Goal: Task Accomplishment & Management: Complete application form

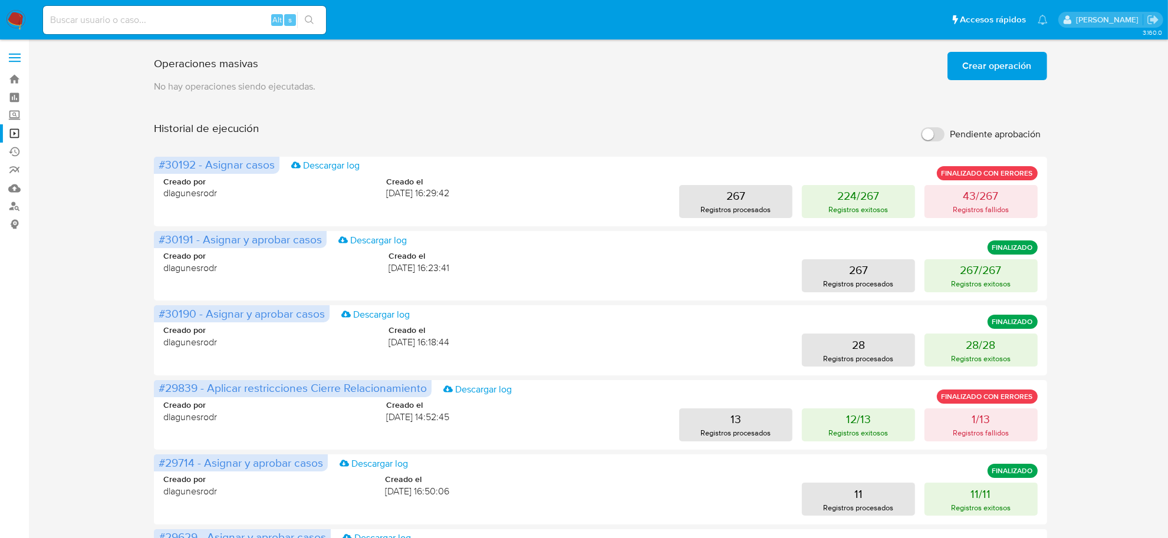
click at [18, 12] on img at bounding box center [16, 20] width 20 height 20
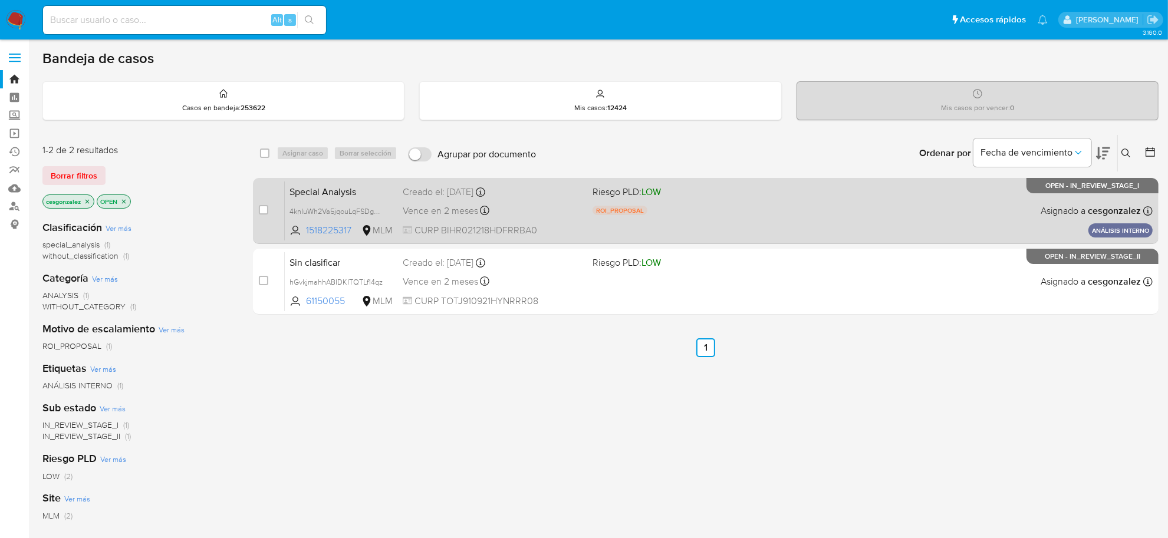
click at [801, 211] on div "Special Analysis 4knIuWh2Va5jqouLqFSDgbbZ 1518225317 MLM Riesgo PLD: LOW ROI_PR…" at bounding box center [719, 211] width 868 height 60
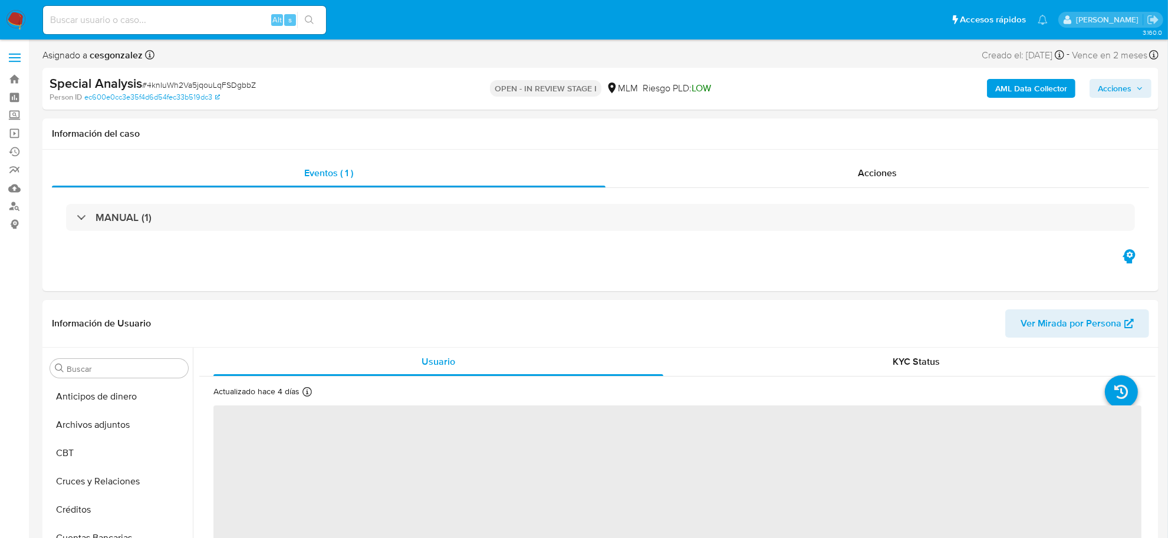
select select "10"
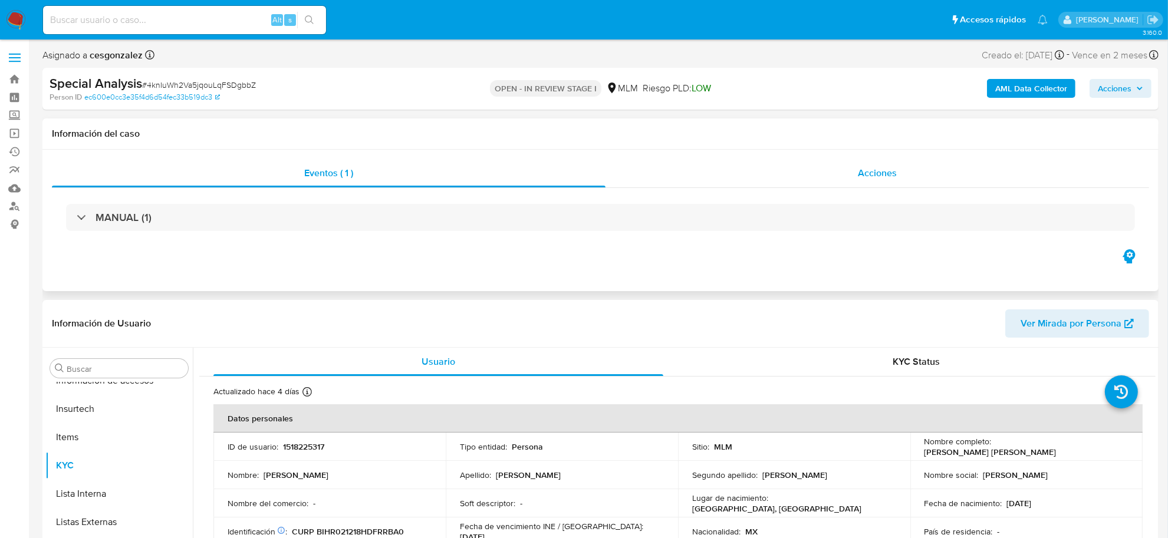
click at [873, 172] on span "Acciones" at bounding box center [877, 173] width 39 height 14
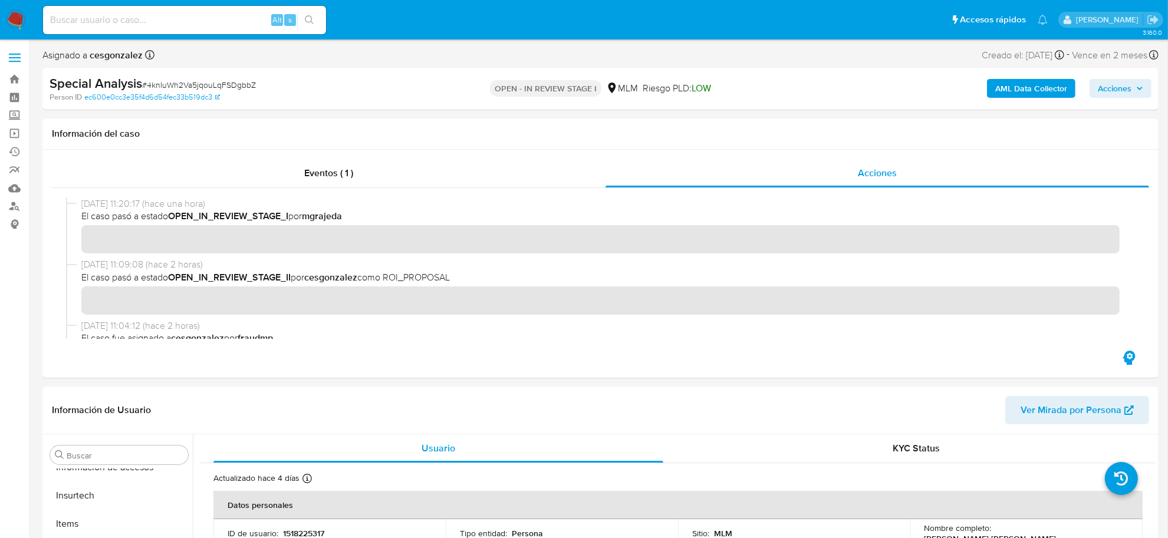
click at [1119, 93] on span "Acciones" at bounding box center [1115, 88] width 34 height 19
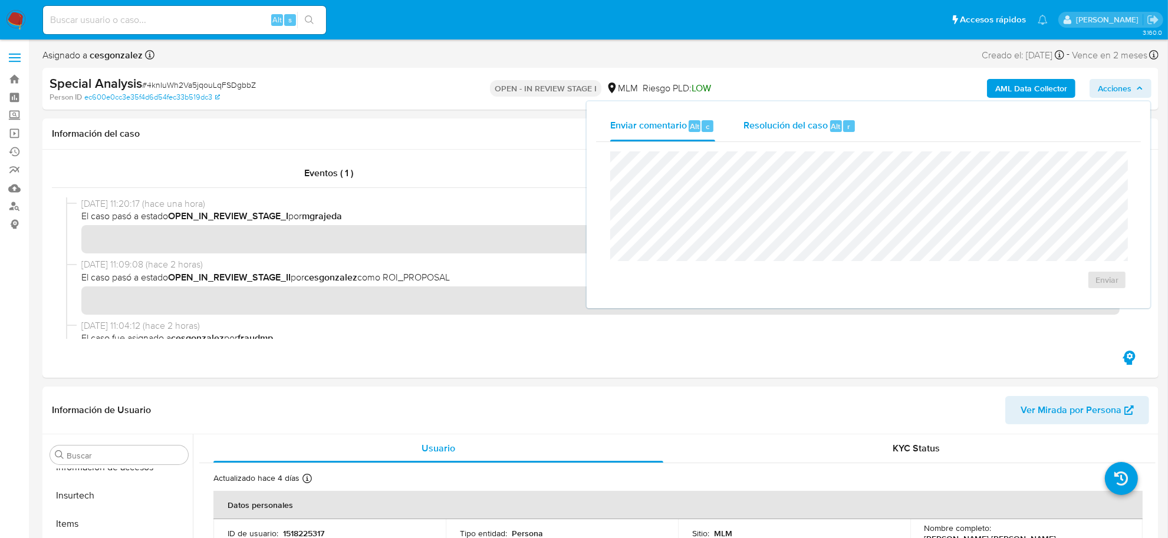
click at [784, 133] on div "Resolución del caso Alt r" at bounding box center [800, 126] width 113 height 31
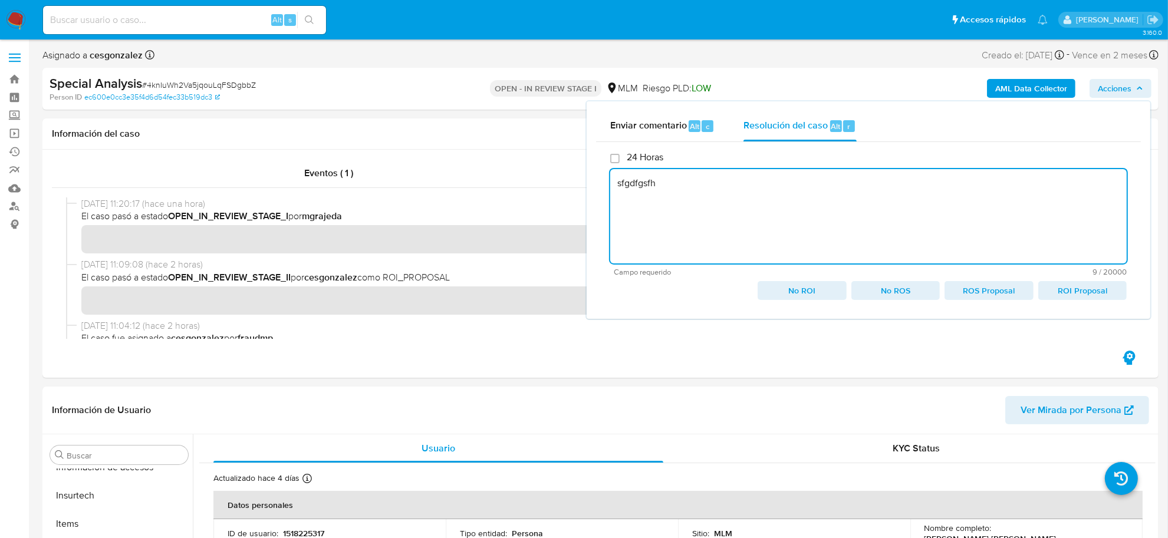
type textarea "sfgdfgsfh"
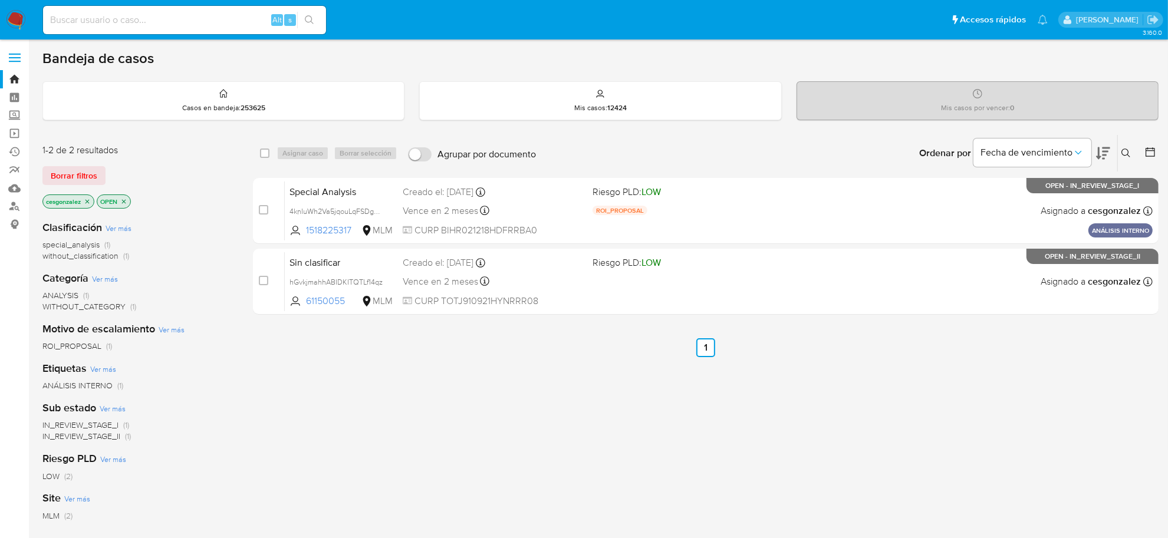
click at [183, 28] on div "Alt s" at bounding box center [184, 20] width 283 height 28
click at [81, 172] on span "Borrar filtros" at bounding box center [74, 175] width 47 height 17
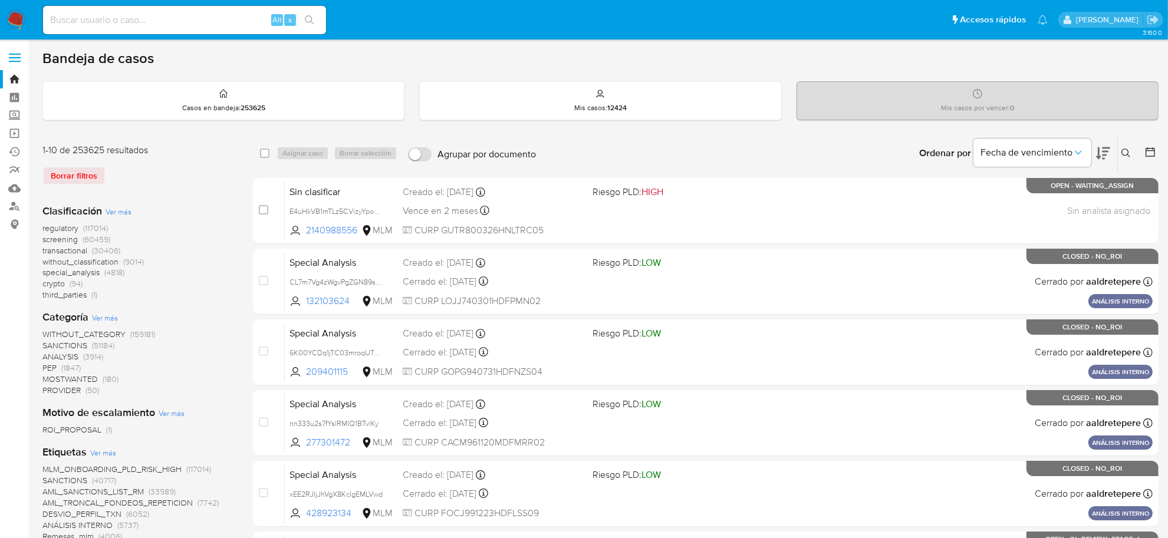
click at [1126, 154] on icon at bounding box center [1126, 153] width 9 height 9
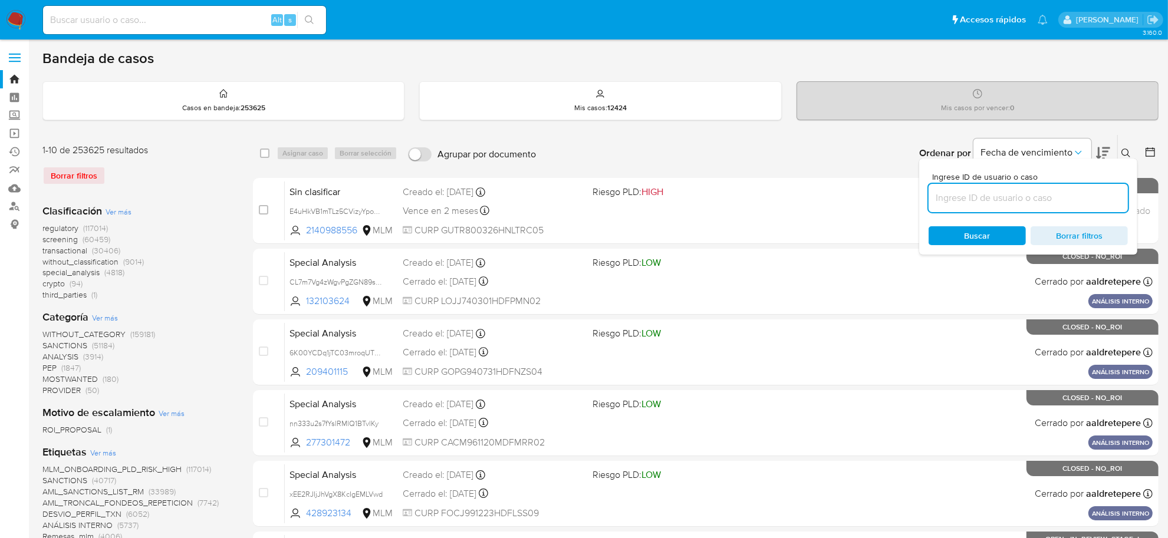
click at [965, 192] on input at bounding box center [1028, 197] width 199 height 15
type input "U5IYywHpDmOHwdYfizvJpSLQ"
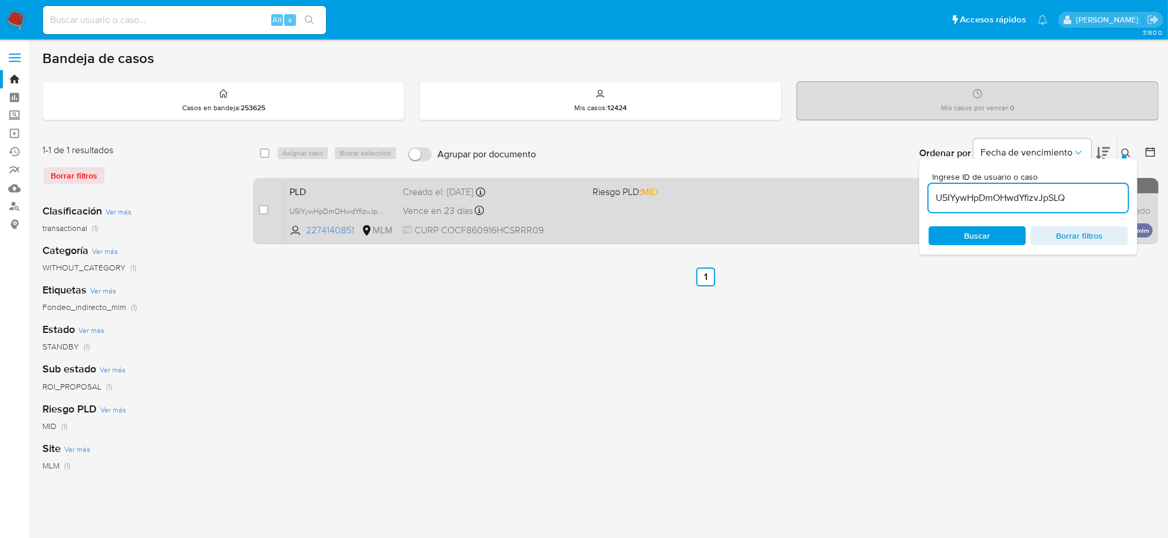
click at [269, 207] on div "case-item-checkbox No es posible asignar el caso" at bounding box center [272, 211] width 26 height 60
click at [267, 206] on input "checkbox" at bounding box center [263, 209] width 9 height 9
checkbox input "true"
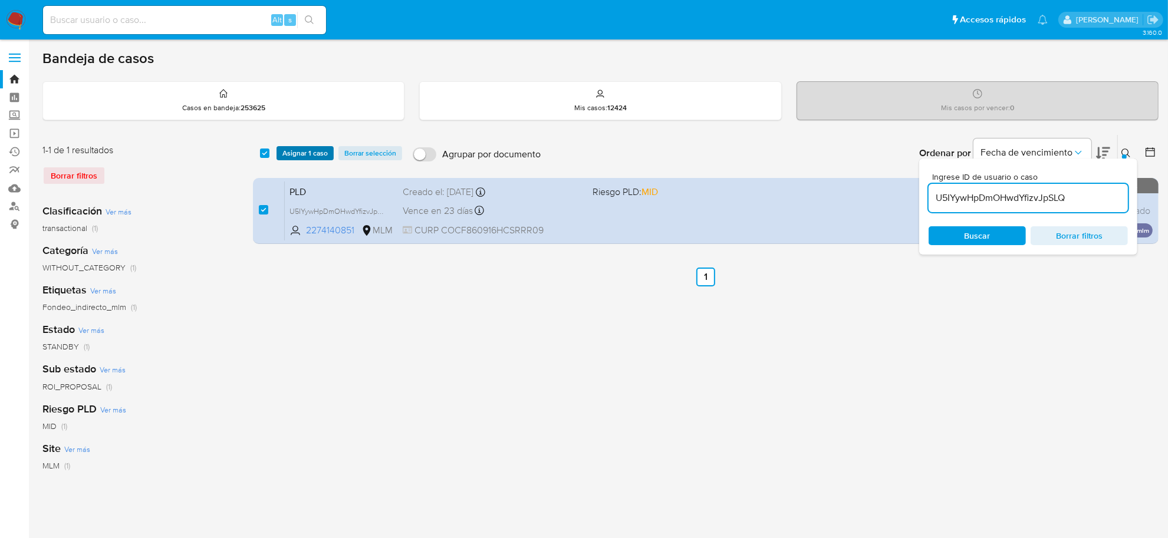
drag, startPoint x: 310, startPoint y: 161, endPoint x: 310, endPoint y: 155, distance: 6.5
click at [310, 160] on div "select-all-cases-checkbox Asignar 1 caso Borrar selección Agrupar por documento…" at bounding box center [706, 153] width 906 height 37
click at [310, 154] on span "Asignar 1 caso" at bounding box center [305, 153] width 45 height 12
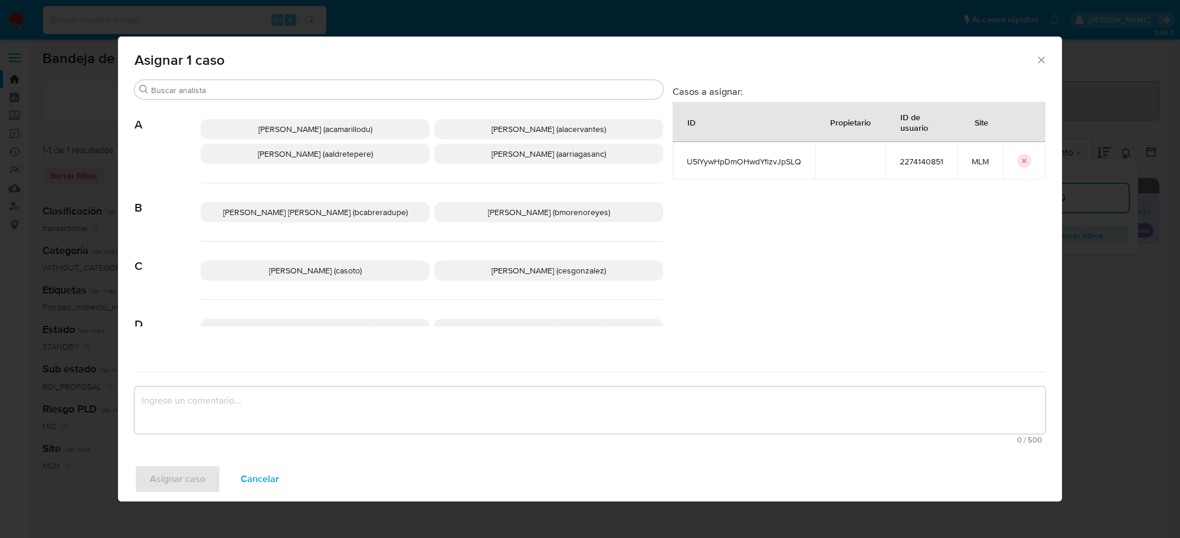
click at [478, 265] on p "Cesar Gonzalez (cesgonzalez)" at bounding box center [548, 271] width 229 height 20
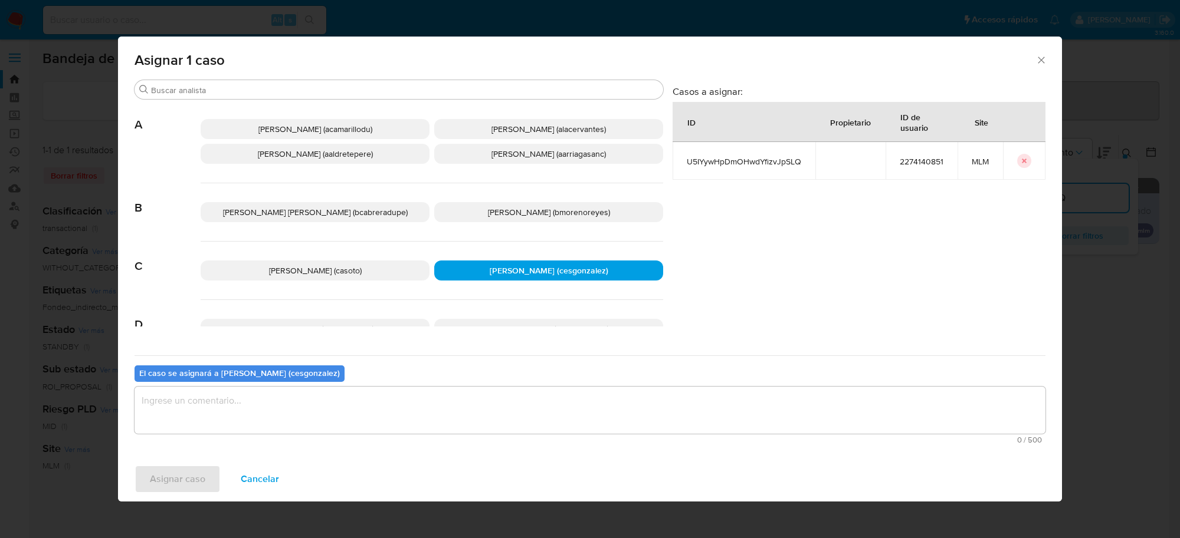
click at [332, 419] on textarea "assign-modal" at bounding box center [589, 410] width 911 height 47
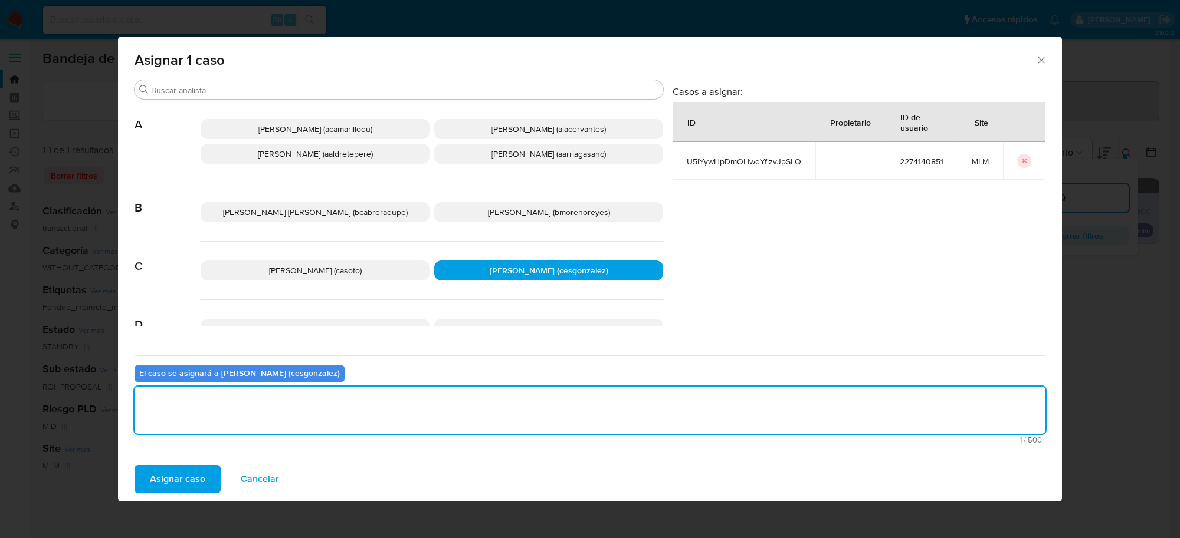
click at [209, 481] on button "Asignar caso" at bounding box center [177, 479] width 86 height 28
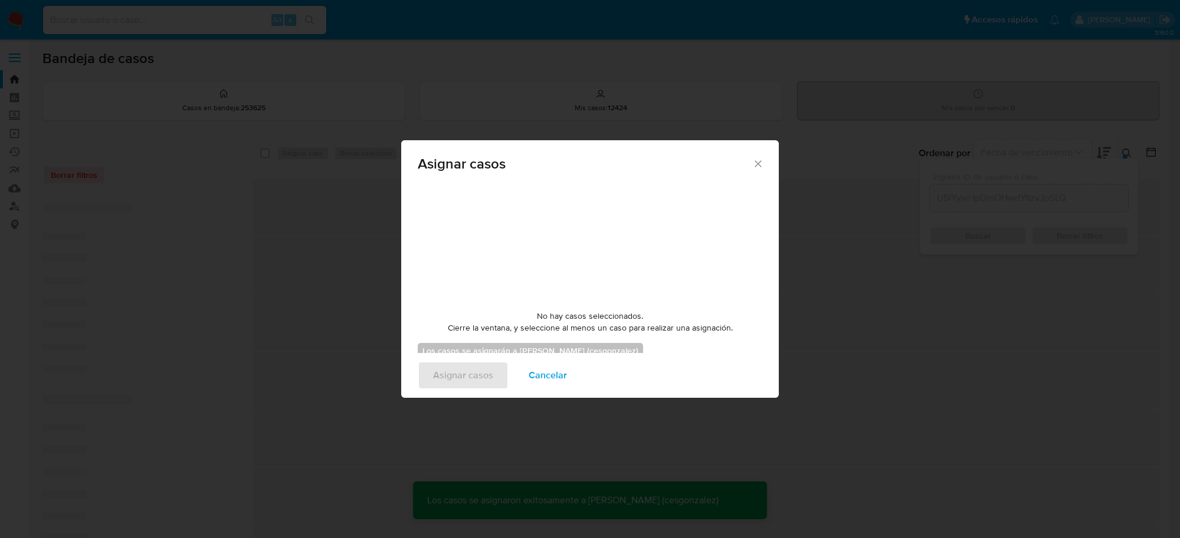
checkbox input "false"
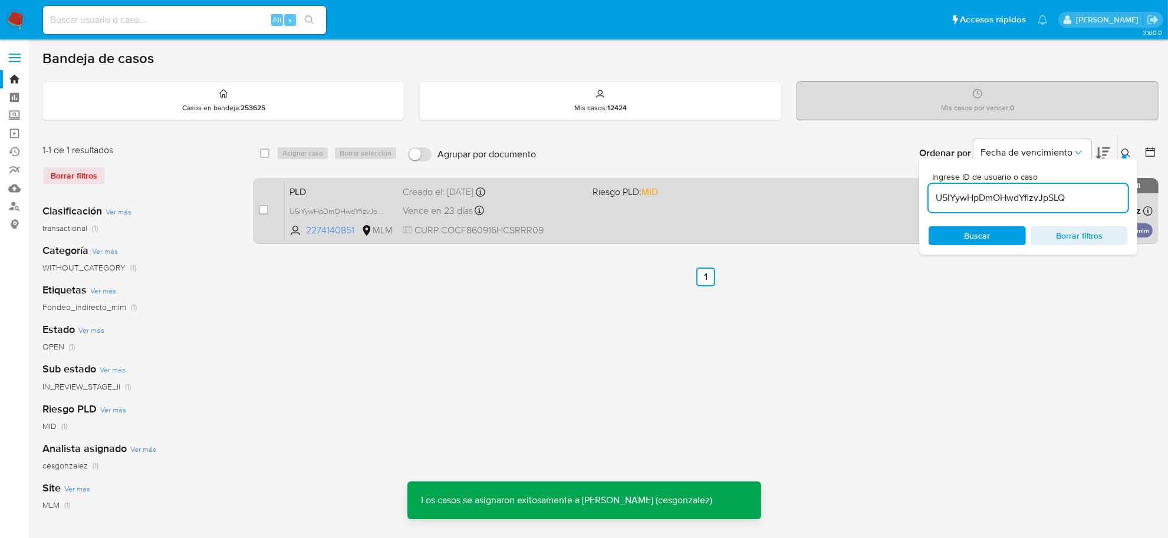
click at [500, 219] on div "PLD U5IYywHpDmOHwdYfizvJpSLQ 2274140851 MLM Riesgo PLD: MID Creado el: 12/08/20…" at bounding box center [719, 211] width 868 height 60
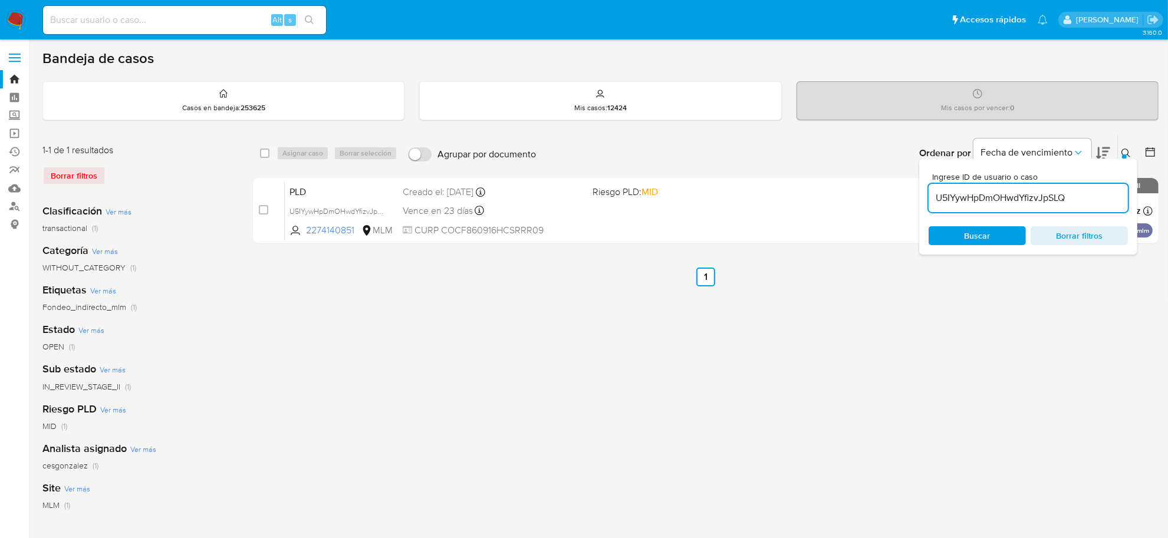
click at [998, 201] on input "U5IYywHpDmOHwdYfizvJpSLQ" at bounding box center [1028, 197] width 199 height 15
paste input "z5C1pI4Oq2SjHai6aox1spl5"
type input "z5C1pI4Oq2SjHai6aox1spl5"
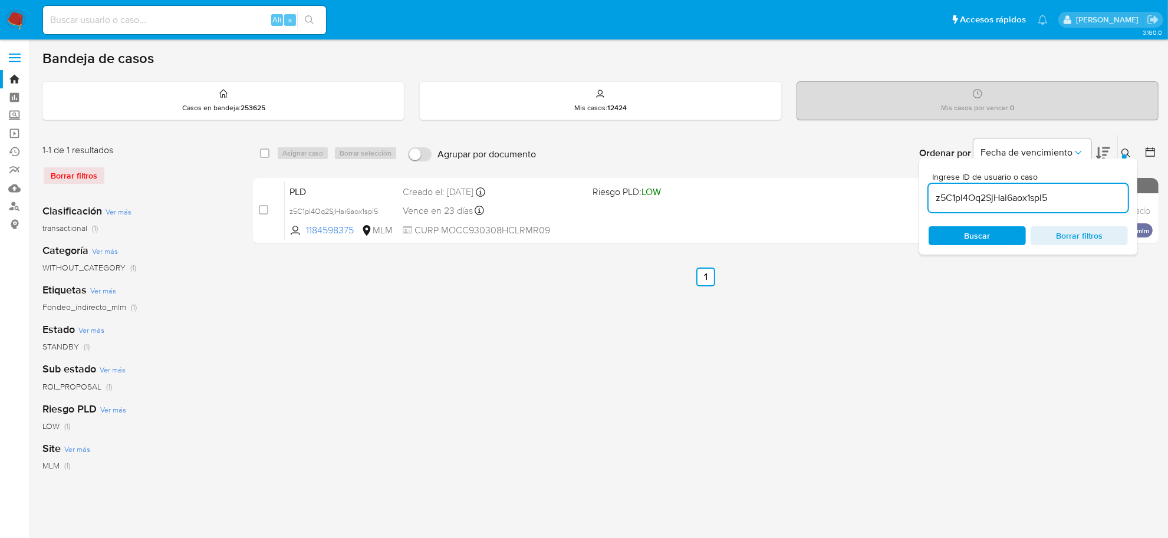
click at [1122, 152] on icon at bounding box center [1126, 153] width 9 height 9
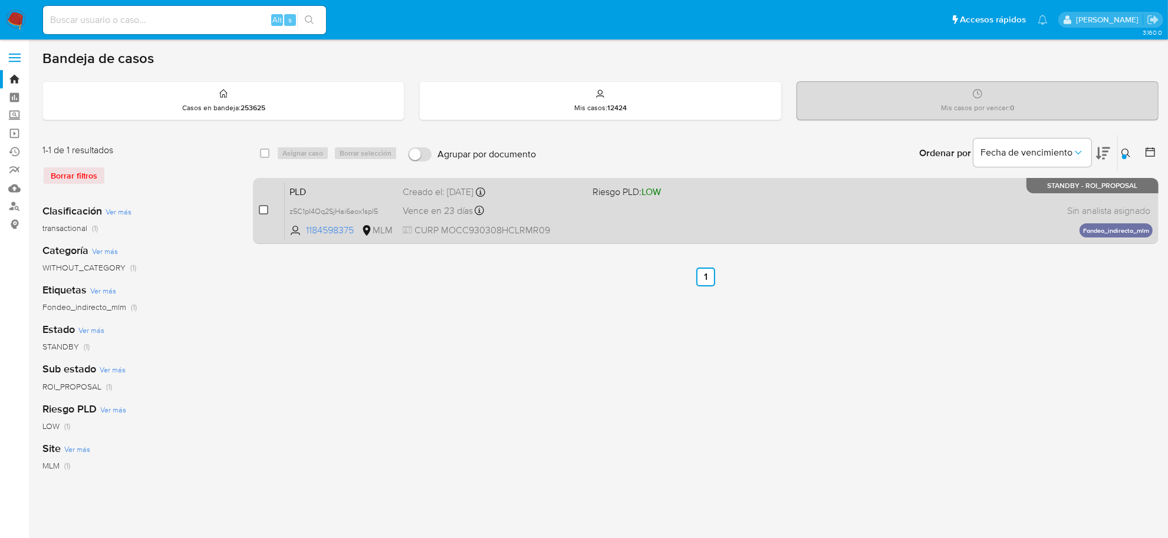
click at [262, 211] on input "checkbox" at bounding box center [263, 209] width 9 height 9
checkbox input "true"
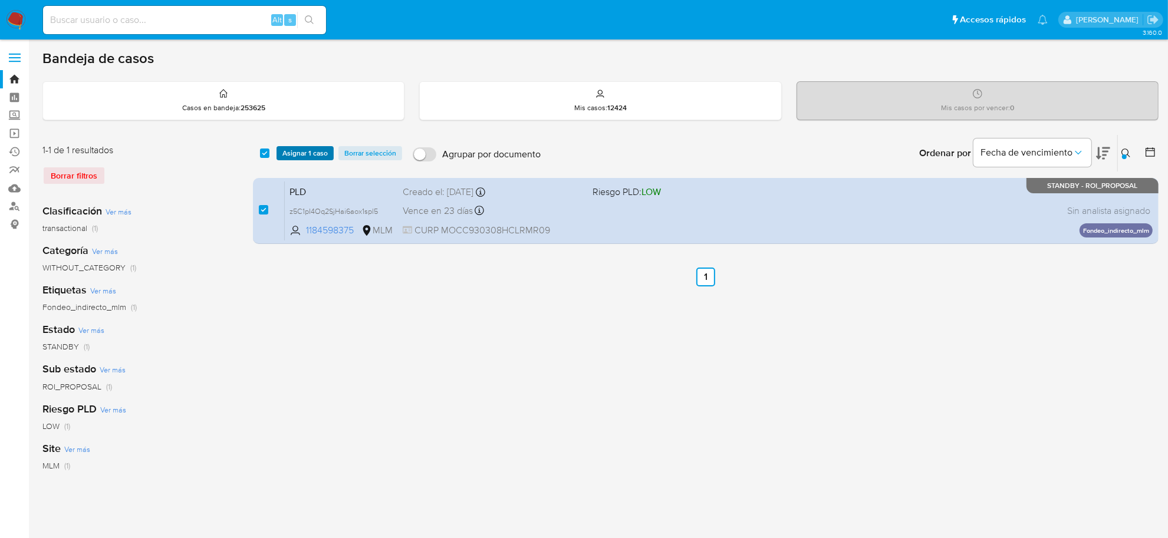
click at [299, 155] on span "Asignar 1 caso" at bounding box center [305, 153] width 45 height 12
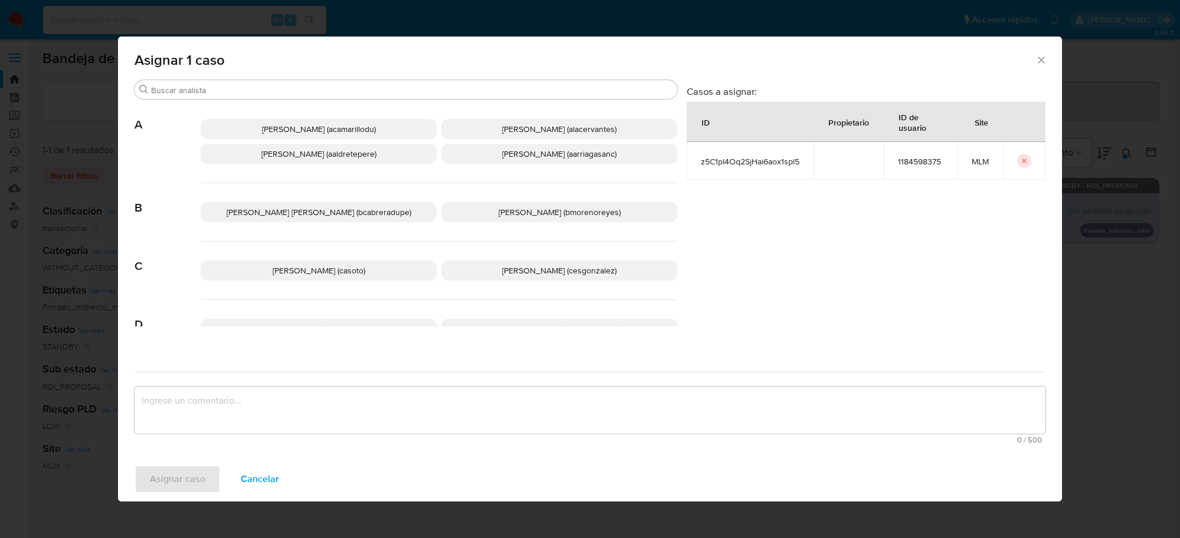
click at [523, 272] on span "Cesar Gonzalez (cesgonzalez)" at bounding box center [559, 271] width 114 height 12
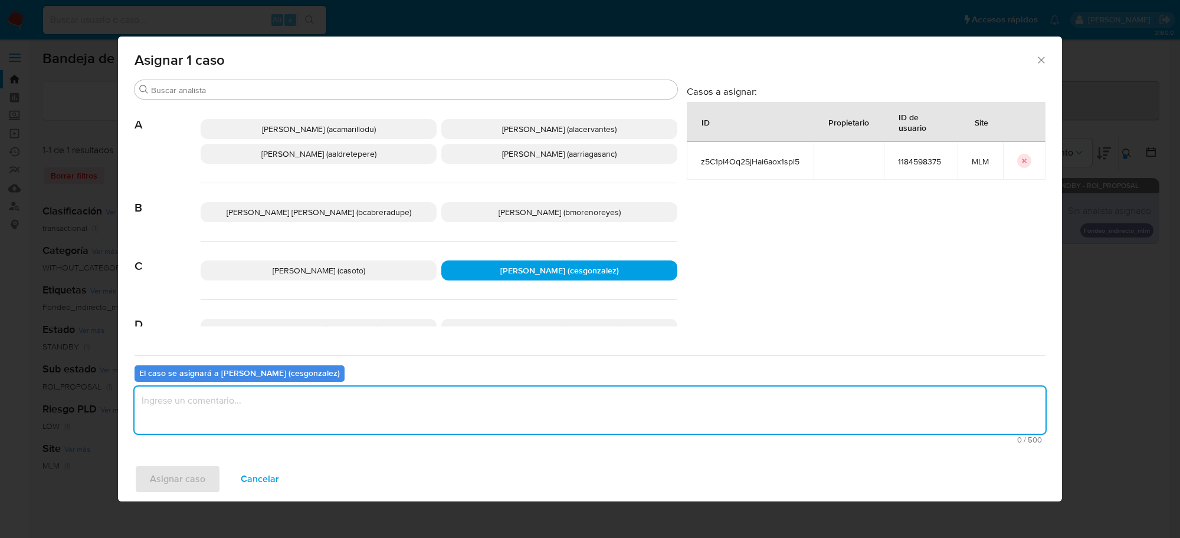
click at [348, 415] on textarea "assign-modal" at bounding box center [589, 410] width 911 height 47
click at [199, 477] on span "Asignar caso" at bounding box center [177, 480] width 55 height 26
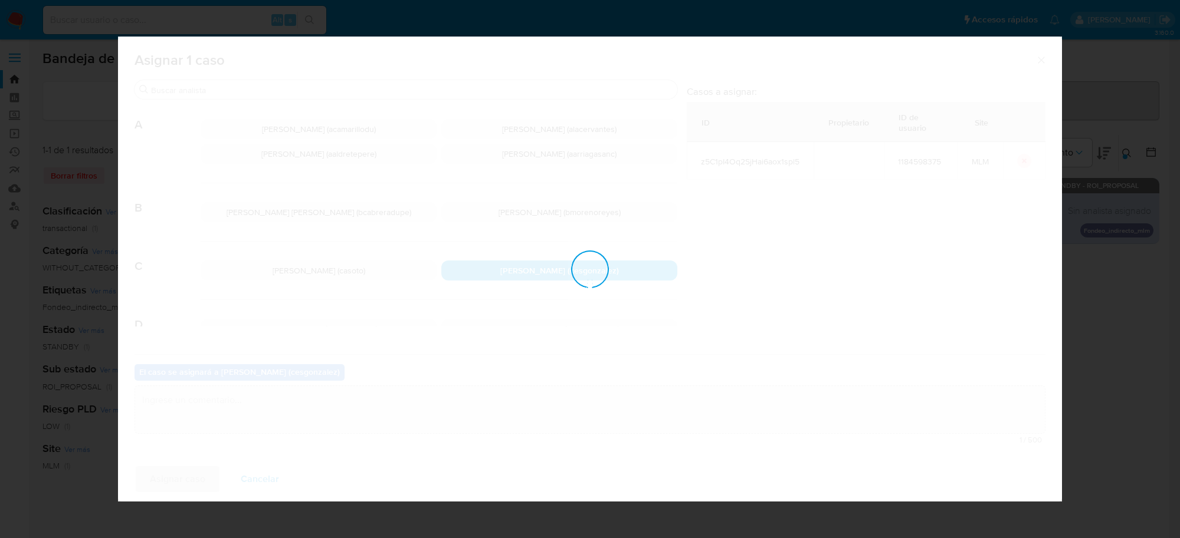
checkbox input "false"
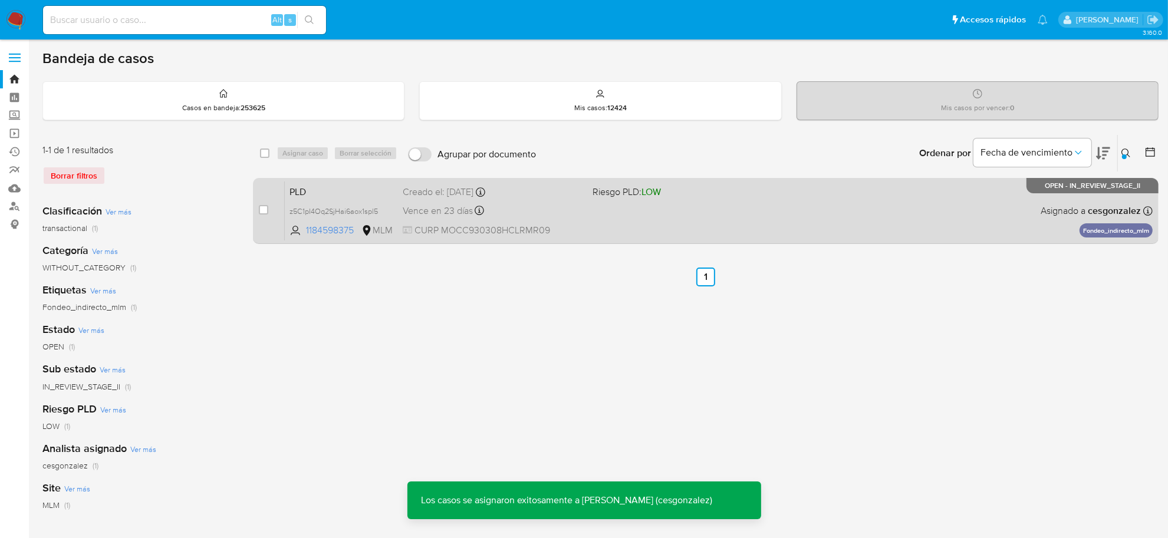
click at [538, 213] on div "Vence en 23 días Vence el 11/10/2025 02:09:12" at bounding box center [493, 211] width 180 height 16
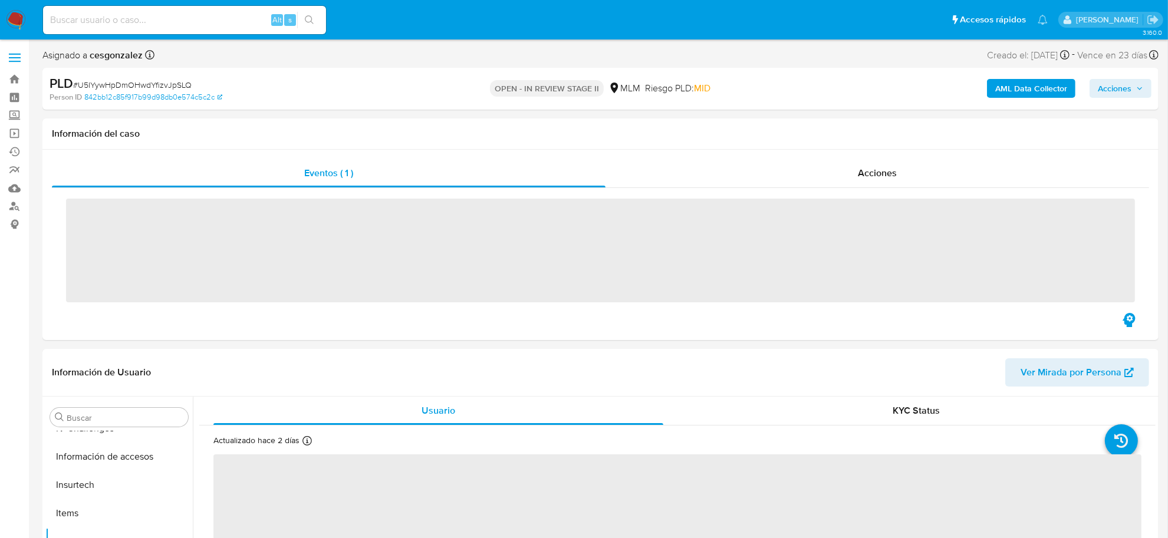
scroll to position [497, 0]
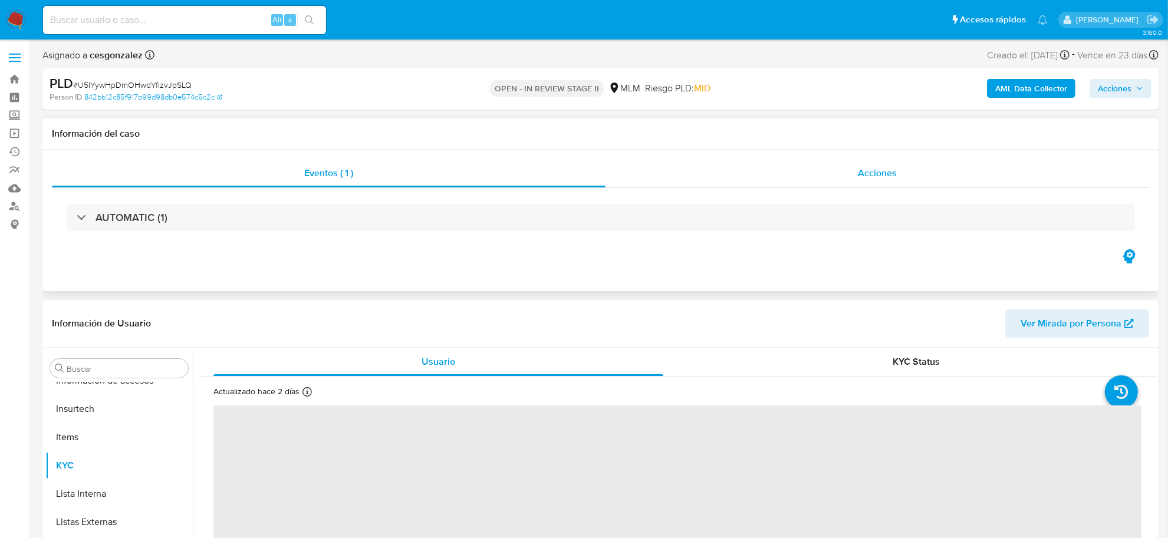
select select "10"
click at [877, 180] on div "Acciones" at bounding box center [878, 173] width 544 height 28
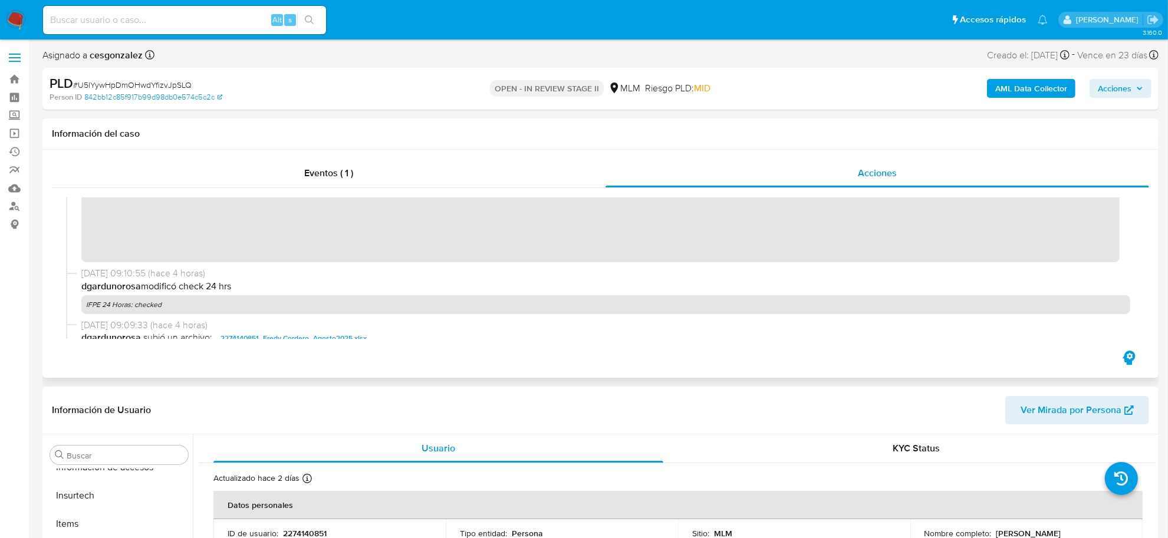
scroll to position [185, 0]
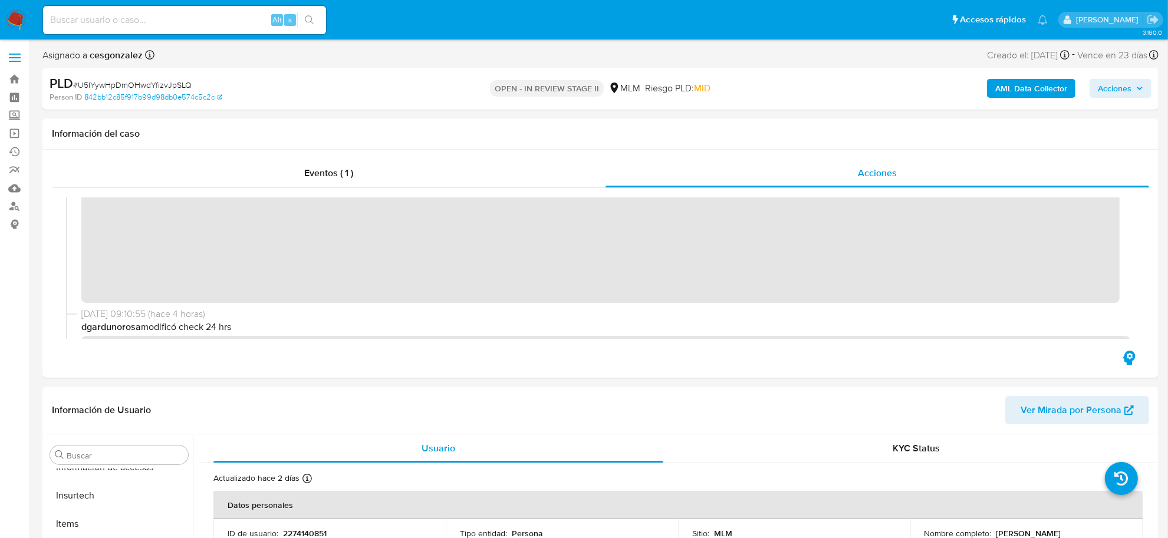
click at [1136, 91] on span "Acciones" at bounding box center [1120, 88] width 45 height 17
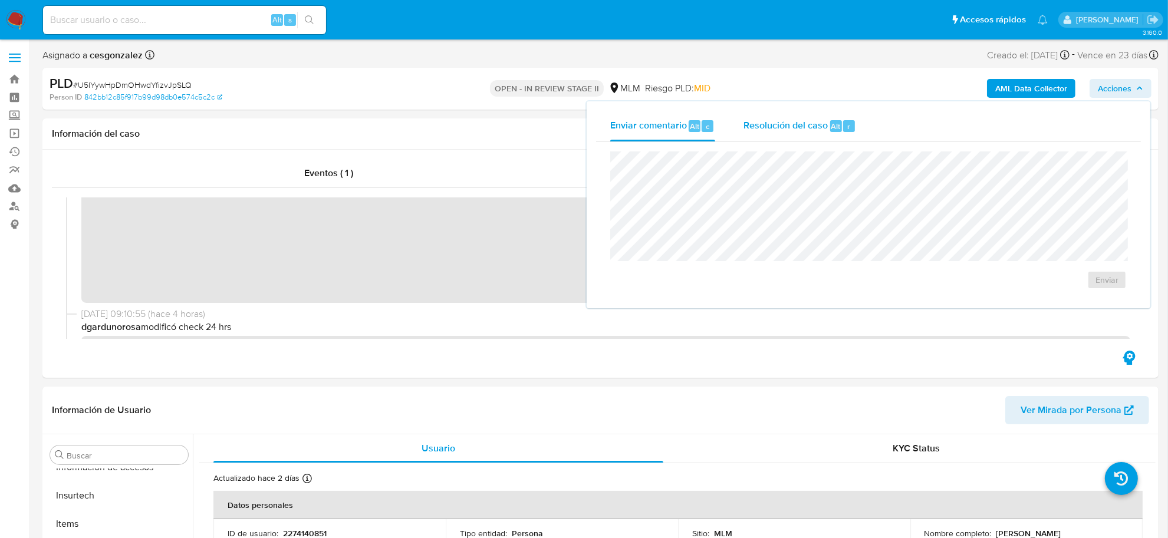
click at [768, 126] on span "Resolución del caso" at bounding box center [786, 126] width 84 height 14
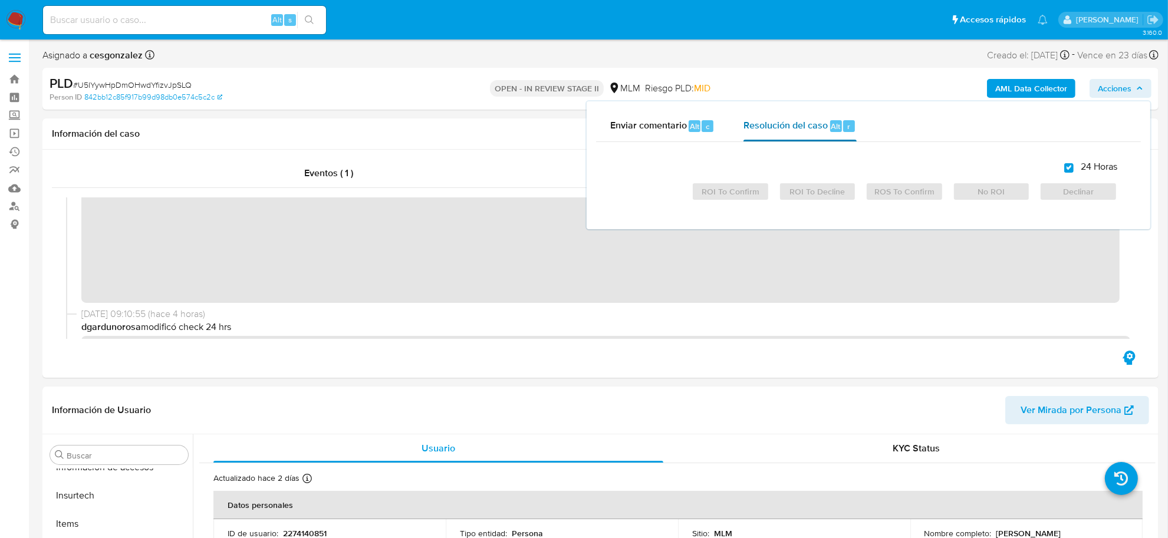
checkbox input "true"
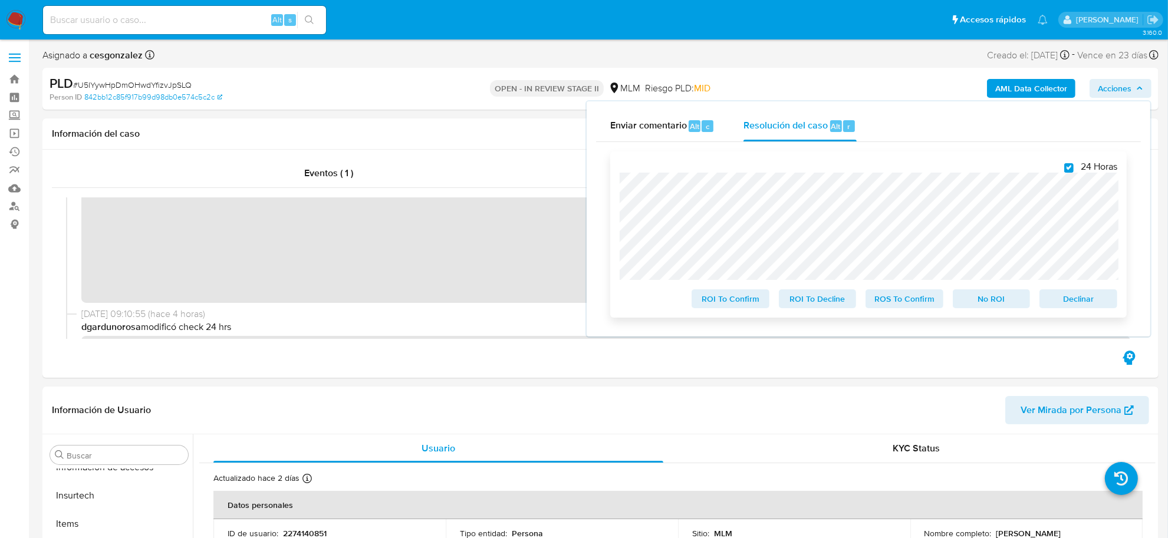
click at [918, 306] on span "ROS To Confirm" at bounding box center [904, 299] width 61 height 17
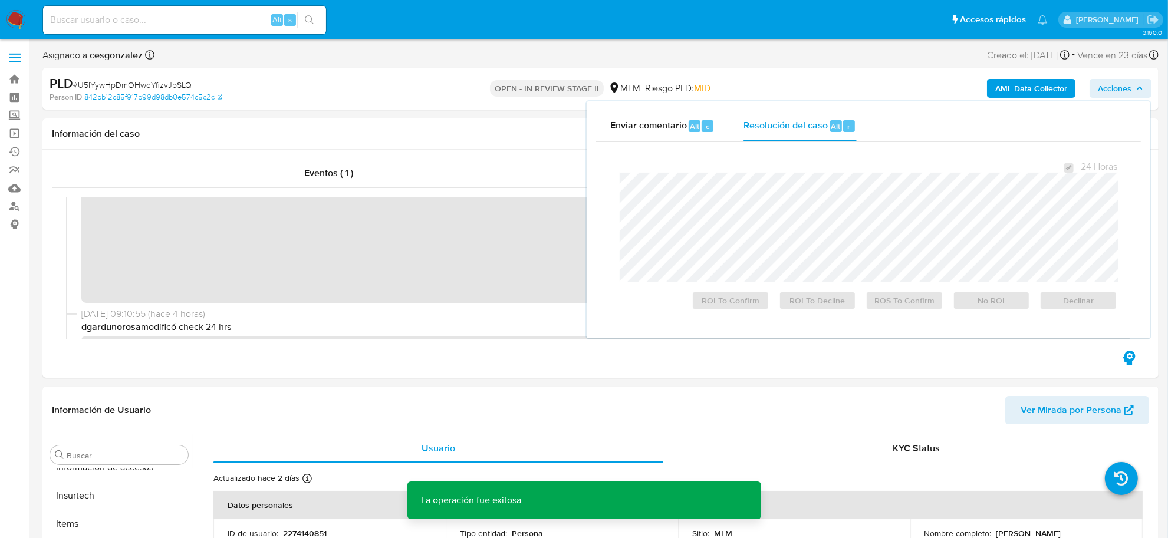
click at [166, 83] on span "# U5IYywHpDmOHwdYfizvJpSLQ" at bounding box center [132, 85] width 119 height 12
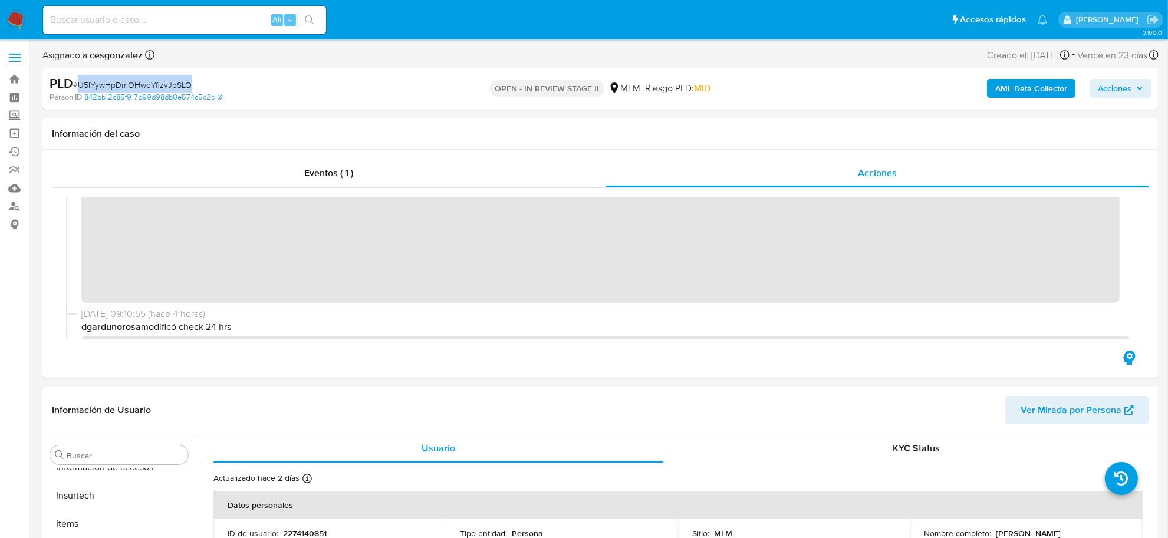
click at [166, 83] on span "# U5IYywHpDmOHwdYfizvJpSLQ" at bounding box center [132, 85] width 119 height 12
copy span "U5IYywHpDmOHwdYfizvJpSLQ"
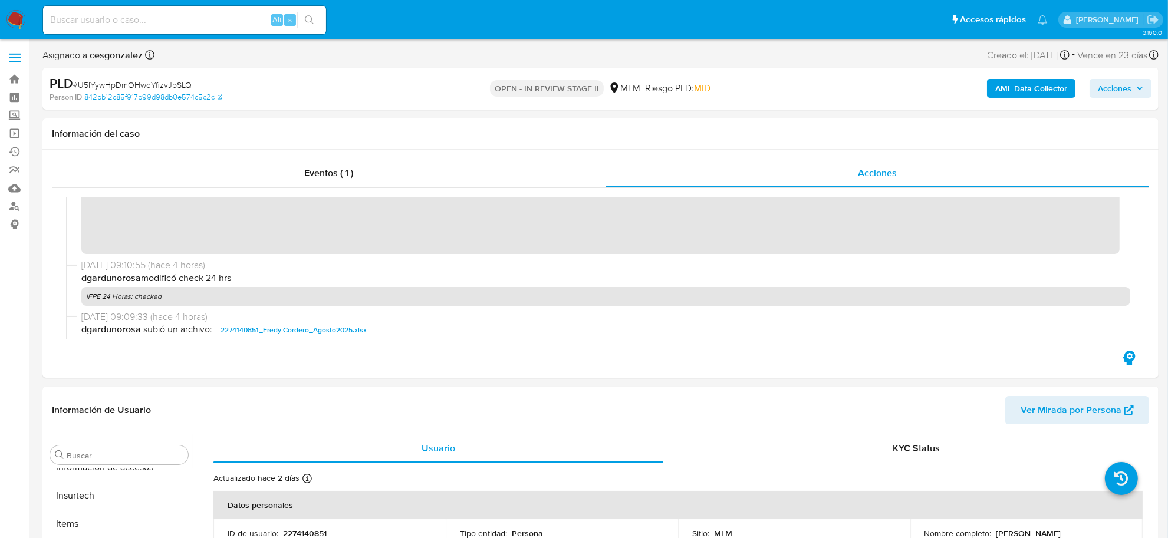
click at [1130, 89] on span "Acciones" at bounding box center [1115, 88] width 34 height 19
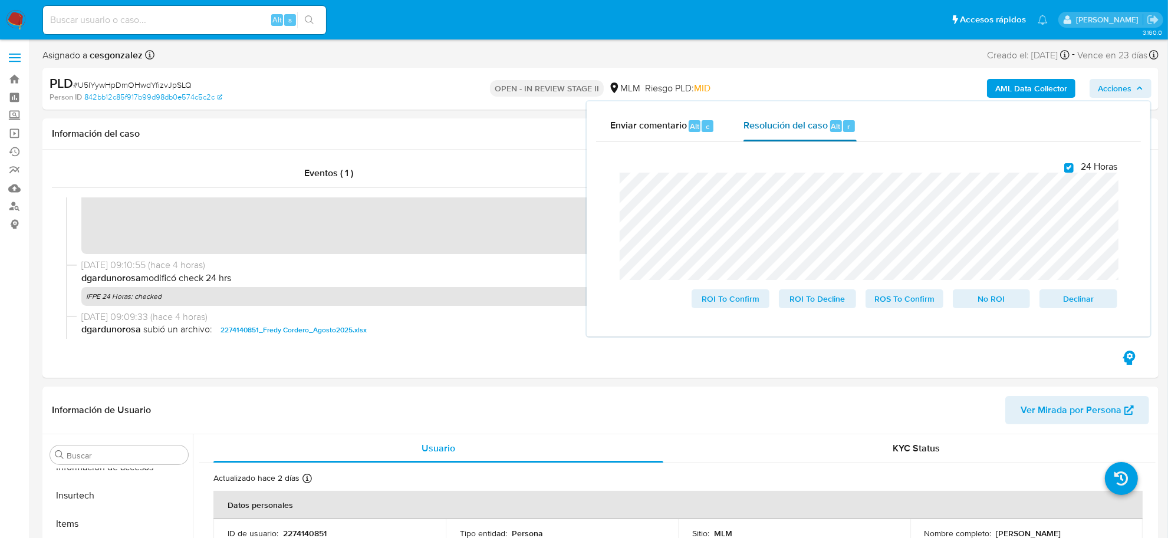
checkbox input "true"
click at [916, 305] on span "ROS To Confirm" at bounding box center [904, 299] width 61 height 17
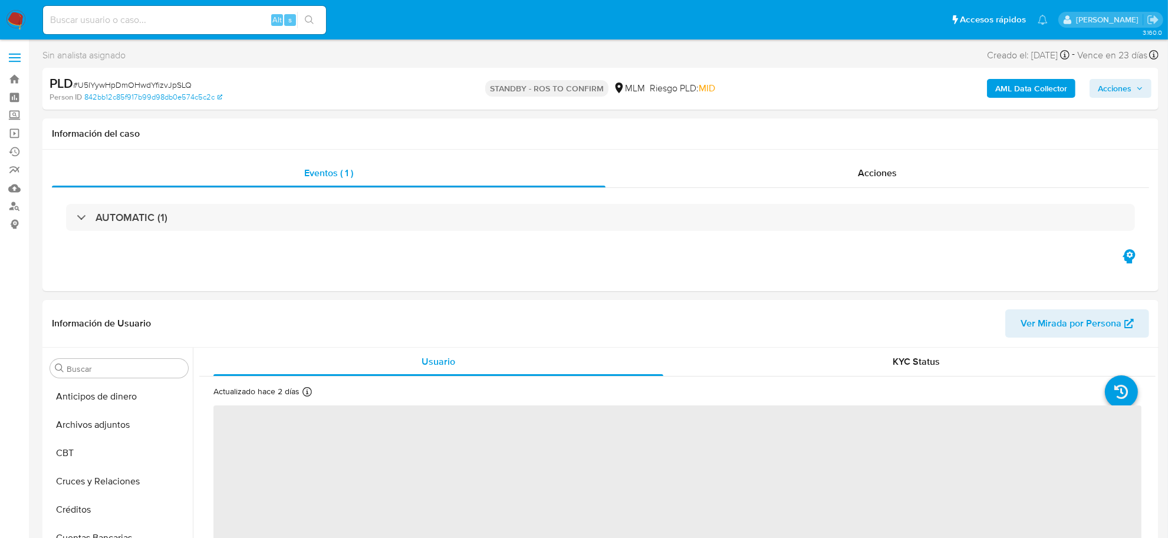
scroll to position [497, 0]
select select "10"
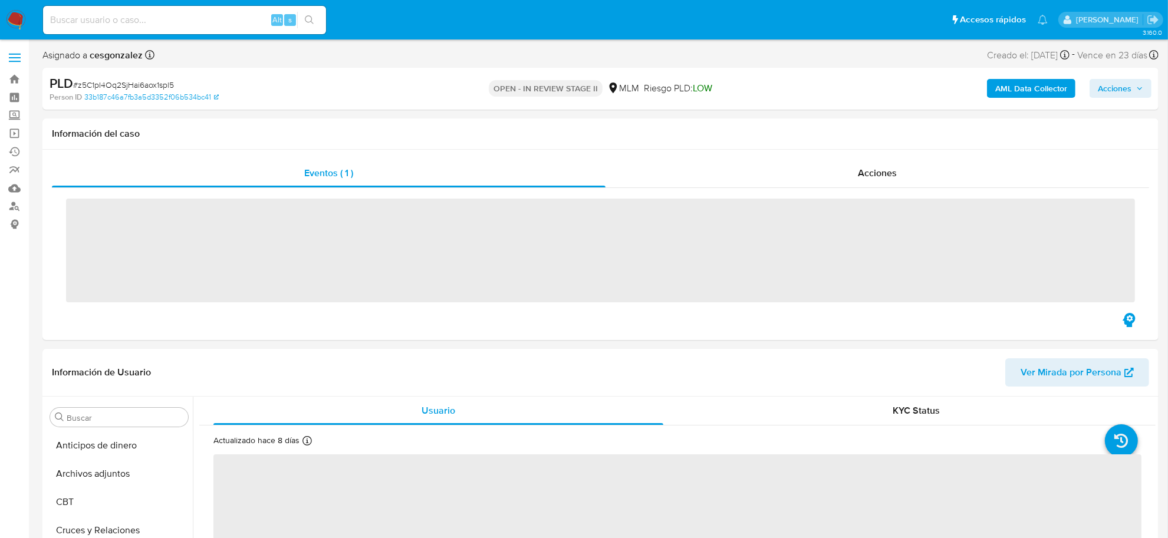
scroll to position [497, 0]
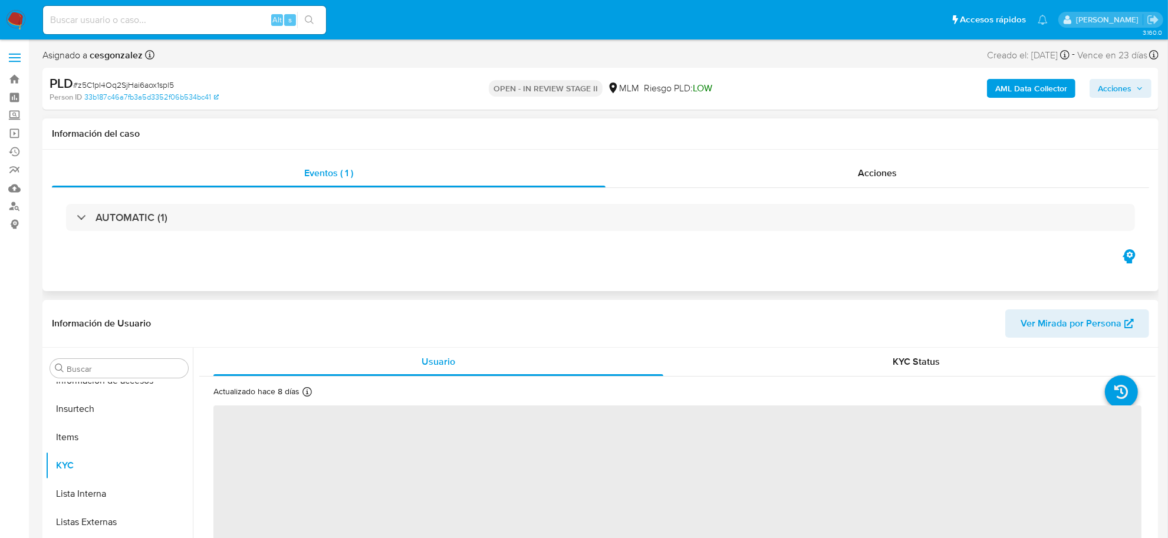
select select "10"
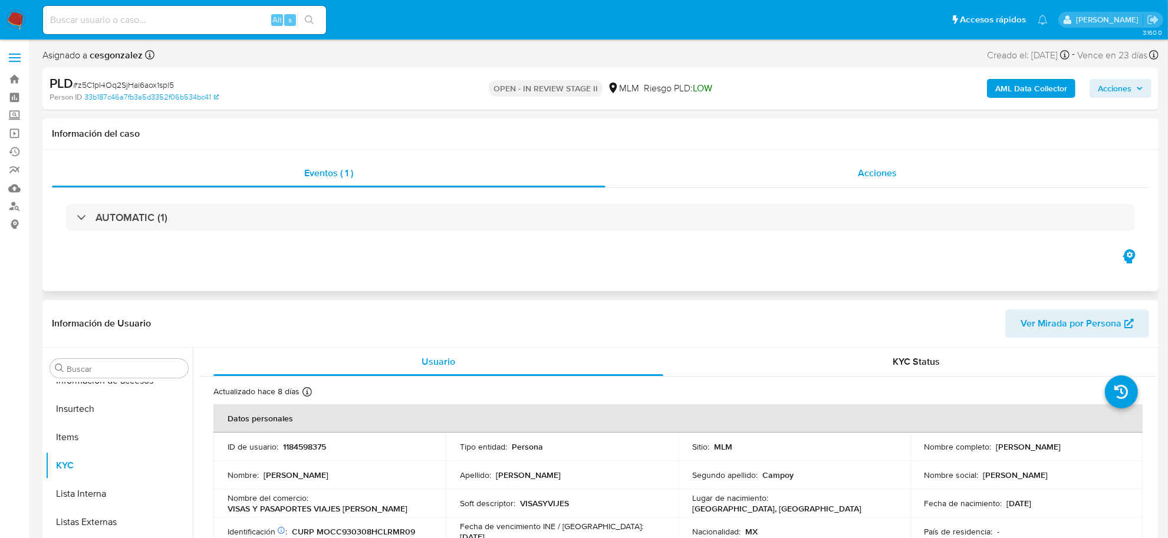
click at [882, 176] on span "Acciones" at bounding box center [877, 173] width 39 height 14
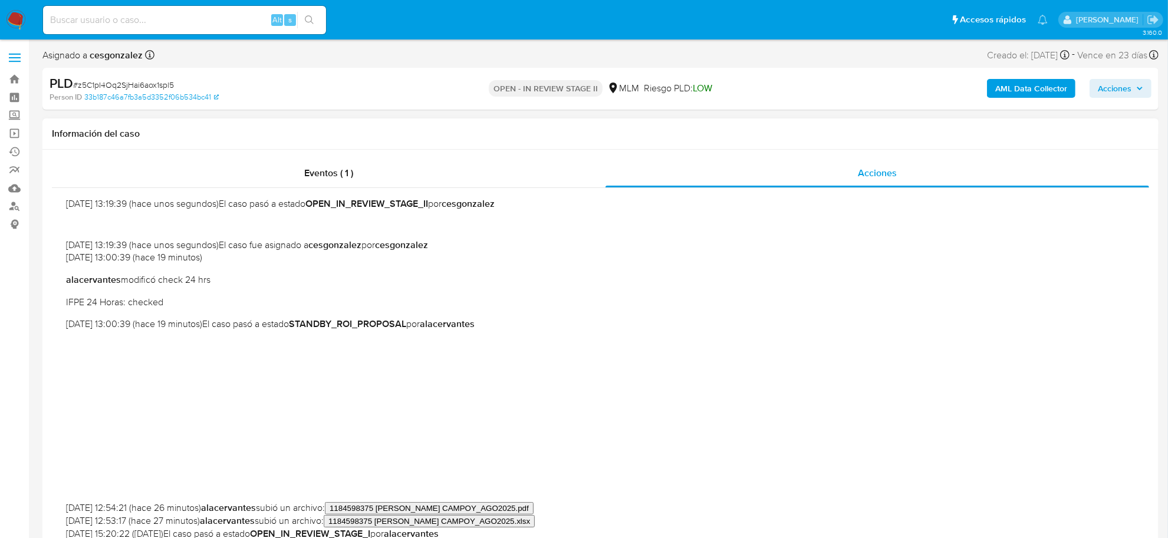
scroll to position [221, 0]
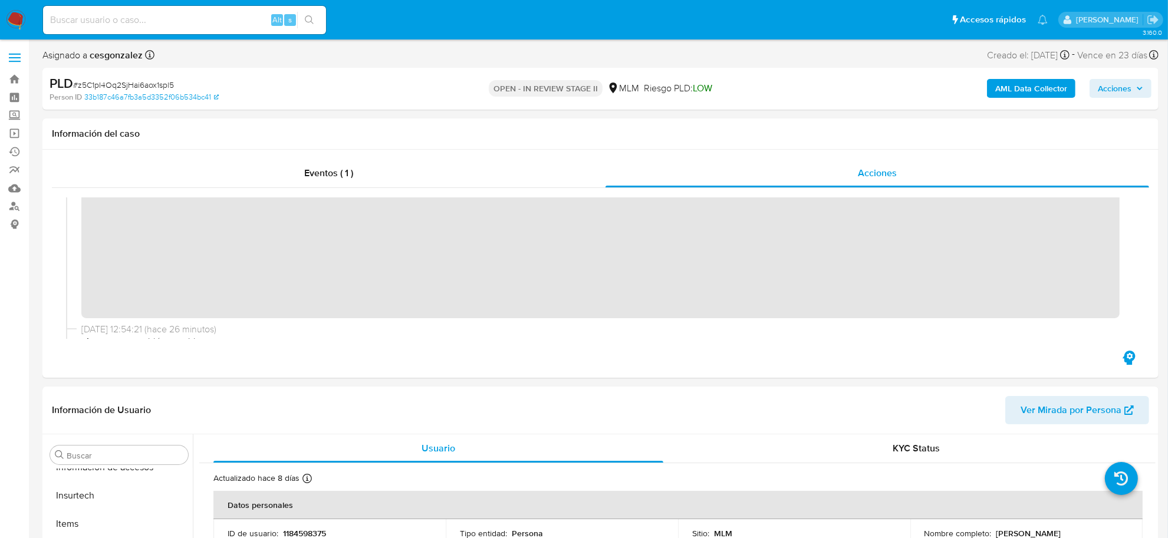
click at [1139, 83] on span "Acciones" at bounding box center [1120, 88] width 45 height 17
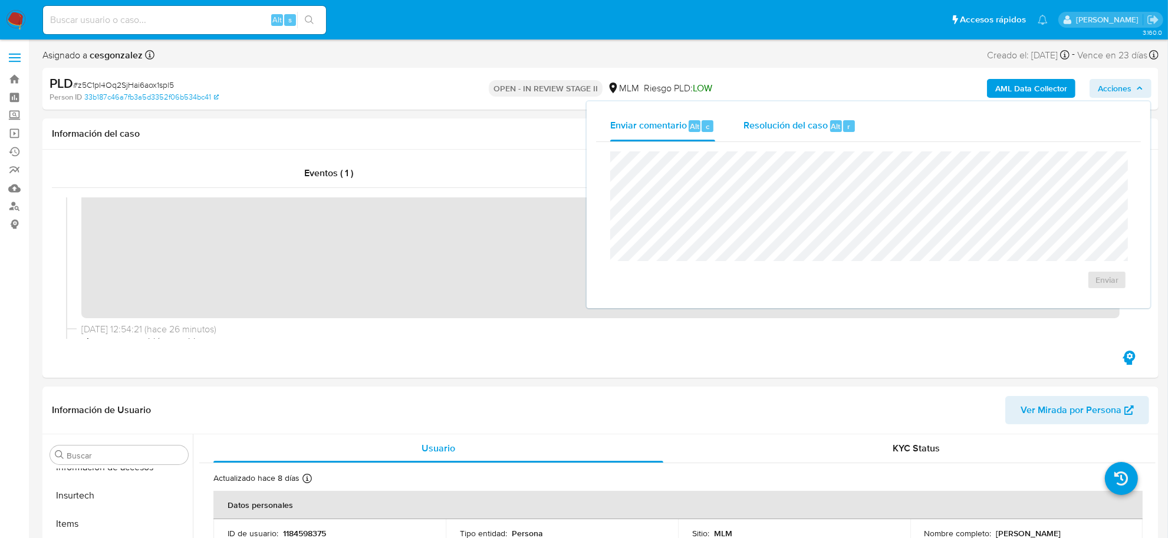
click at [802, 117] on div "Resolución del caso Alt r" at bounding box center [800, 126] width 113 height 31
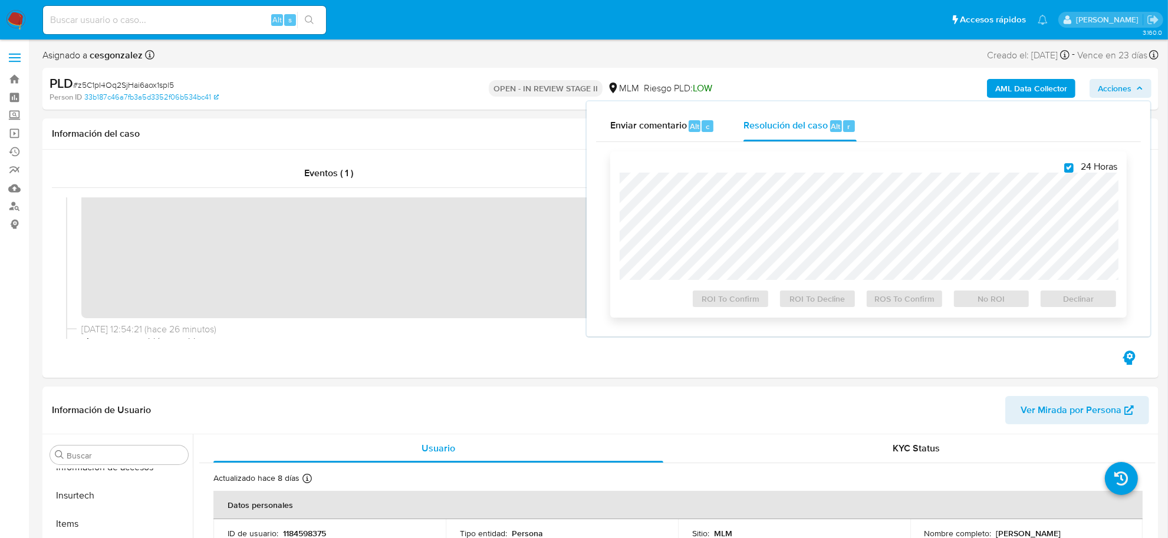
checkbox input "true"
click at [912, 307] on span "ROS To Confirm" at bounding box center [904, 299] width 61 height 17
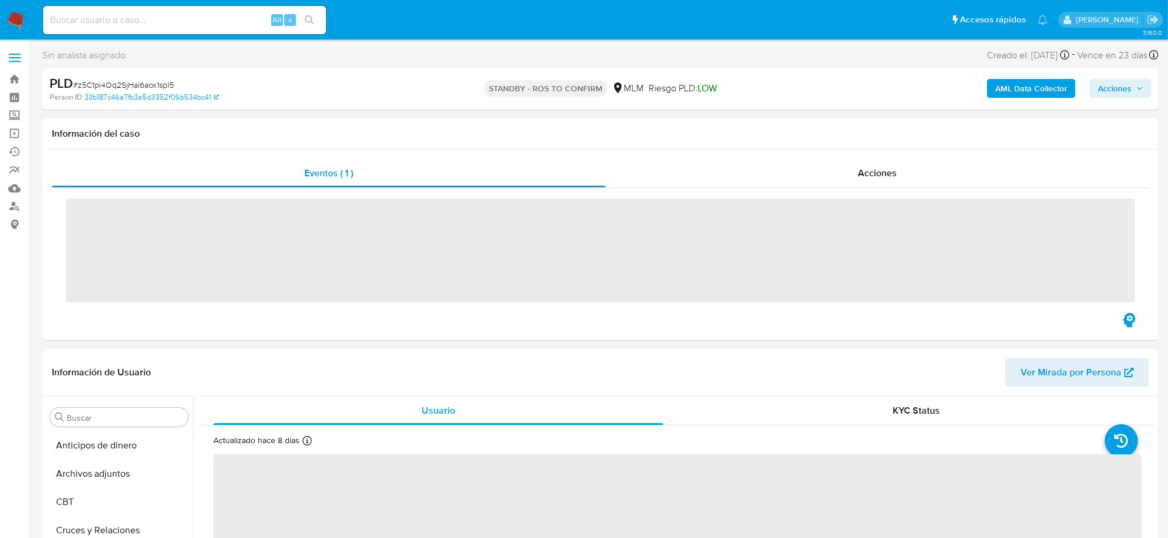
scroll to position [497, 0]
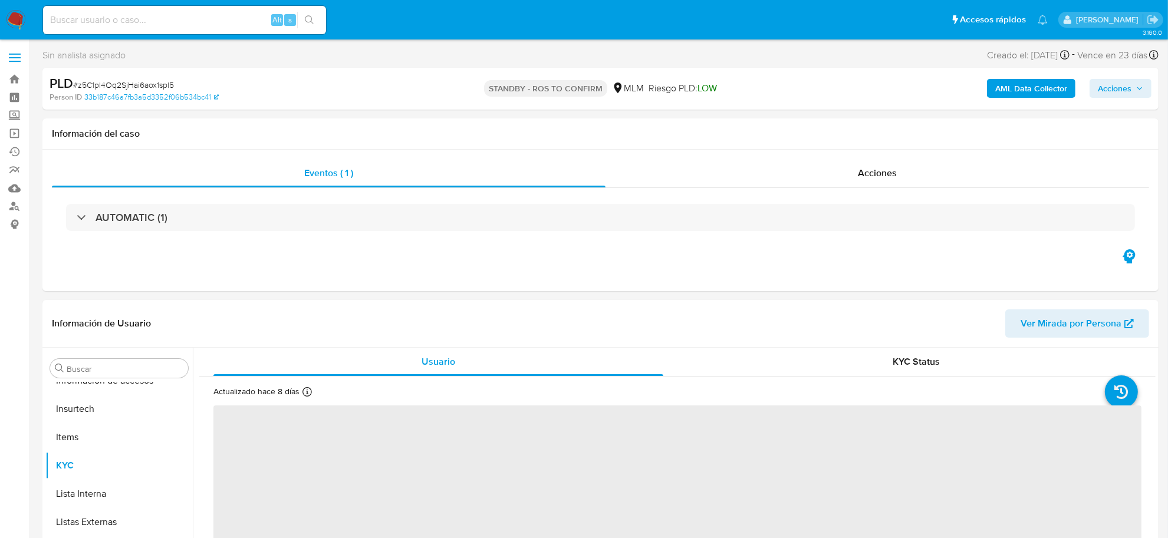
select select "10"
